Goal: Check status

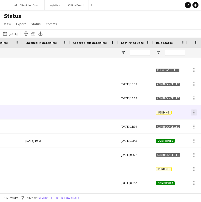
click at [194, 114] on div at bounding box center [194, 113] width 1 height 1
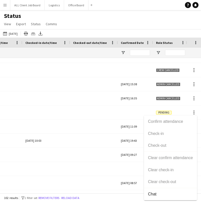
click at [160, 134] on div "Confirm attendance Check-in Check-out Clear confirm attendance Clear check-in C…" at bounding box center [170, 157] width 53 height 85
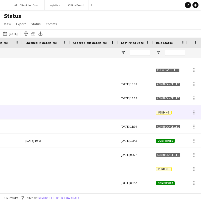
click at [146, 113] on div at bounding box center [135, 112] width 35 height 14
click at [163, 112] on span "Pending" at bounding box center [164, 112] width 16 height 4
click at [83, 112] on div at bounding box center [94, 112] width 42 height 14
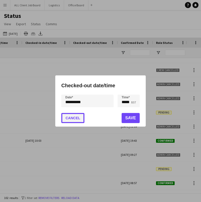
click at [72, 117] on button "Cancel" at bounding box center [72, 118] width 23 height 10
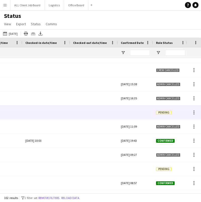
click at [58, 115] on div at bounding box center [46, 112] width 42 height 14
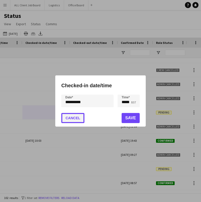
click at [75, 119] on button "Cancel" at bounding box center [72, 118] width 23 height 10
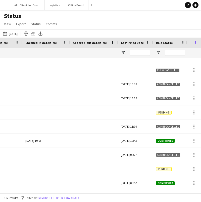
click at [194, 43] on span at bounding box center [196, 42] width 5 height 5
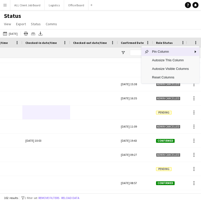
click at [181, 31] on div "[DATE] to [DATE] [DATE] [DATE] This Week This Month [DATE] Last Week Last Month…" at bounding box center [100, 33] width 201 height 8
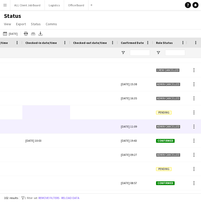
click at [104, 123] on div at bounding box center [94, 126] width 42 height 14
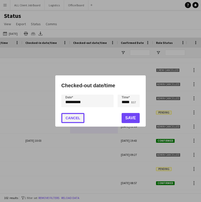
click at [75, 119] on button "Cancel" at bounding box center [72, 118] width 23 height 10
